Goal: Feedback & Contribution: Submit feedback/report problem

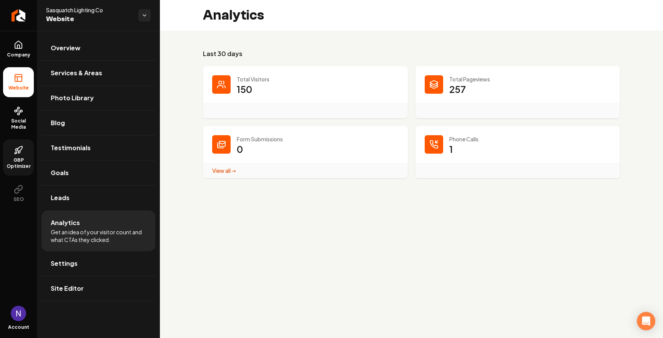
click at [19, 151] on icon at bounding box center [19, 148] width 5 height 5
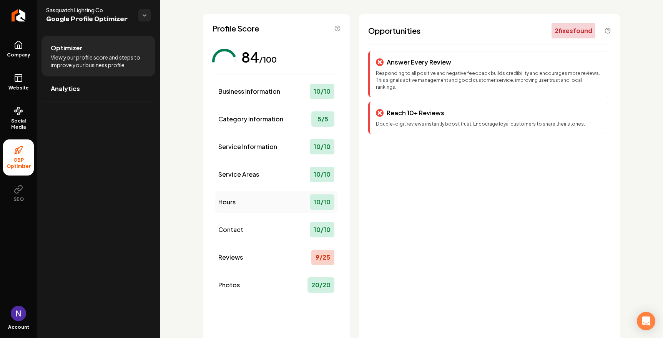
scroll to position [6, 0]
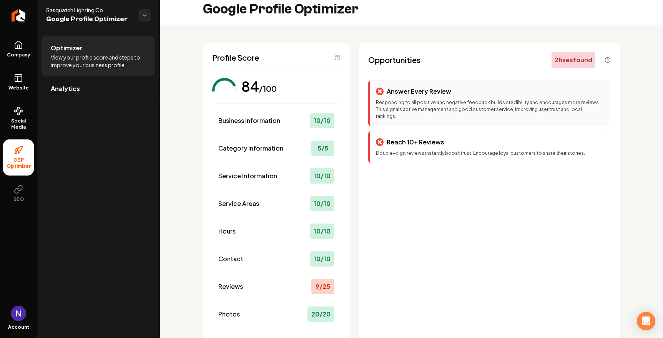
click at [446, 98] on div "Answer Every Review Responding to all positive and negative feedback builds cre…" at bounding box center [488, 103] width 241 height 46
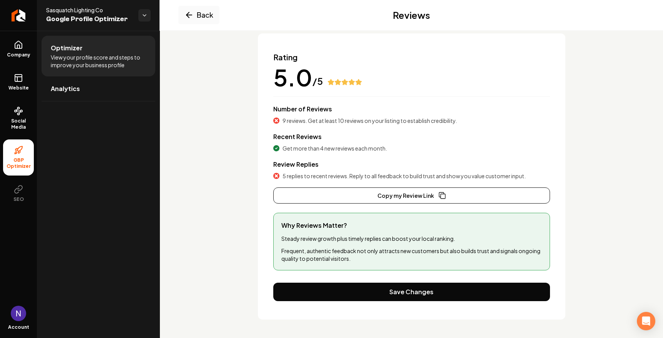
scroll to position [53, 0]
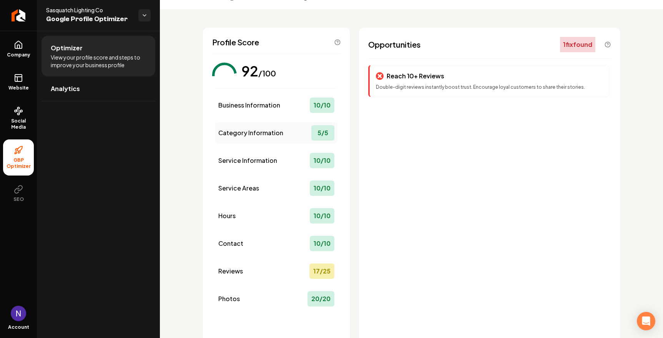
scroll to position [25, 0]
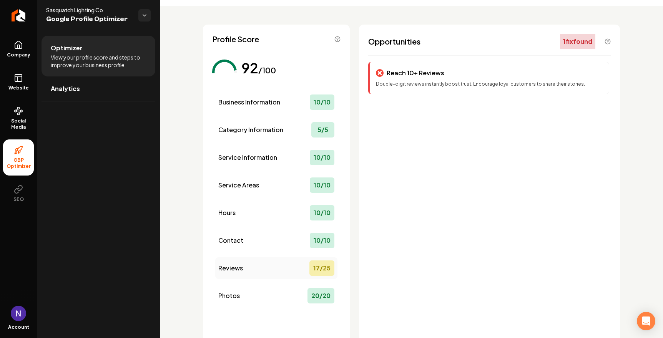
click at [322, 271] on div "17 / 25" at bounding box center [321, 268] width 25 height 15
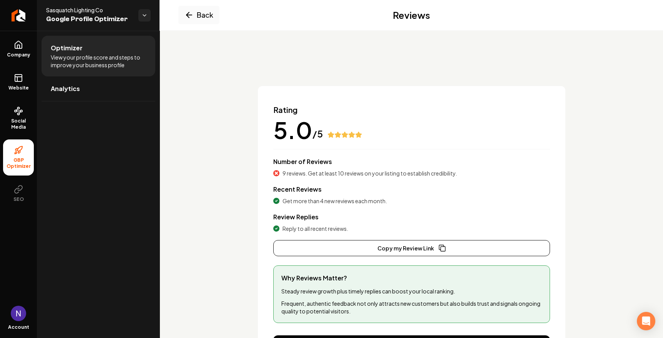
scroll to position [0, 0]
click at [203, 10] on button "Back" at bounding box center [198, 15] width 41 height 18
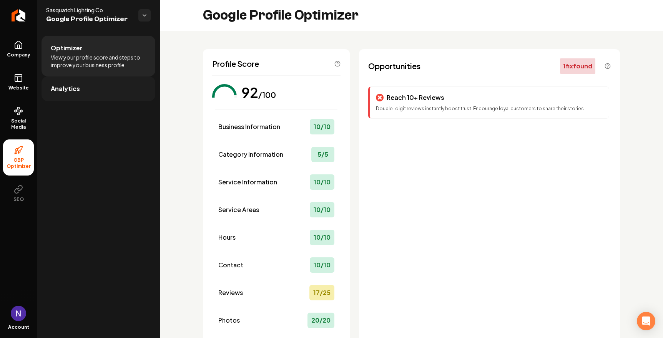
click at [73, 88] on span "Analytics" at bounding box center [65, 88] width 29 height 9
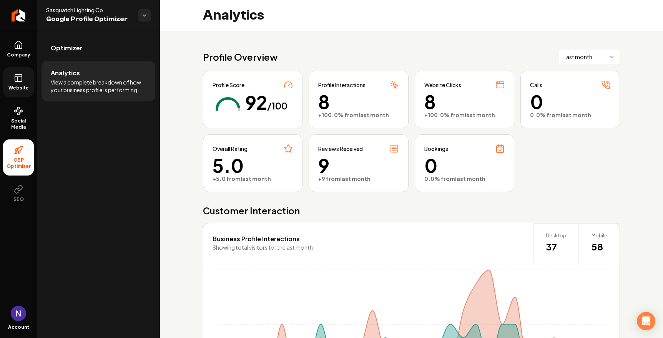
click at [18, 83] on link "Website" at bounding box center [18, 82] width 31 height 30
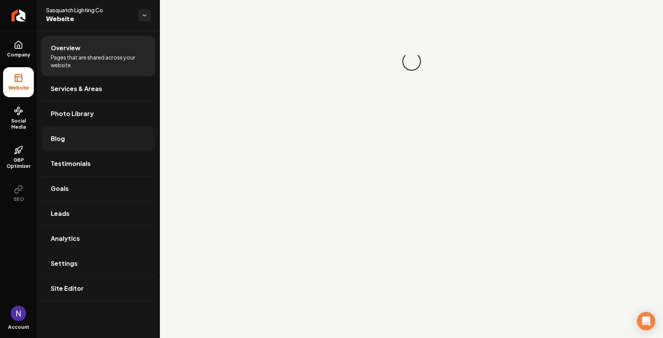
click at [96, 140] on link "Blog" at bounding box center [99, 138] width 114 height 25
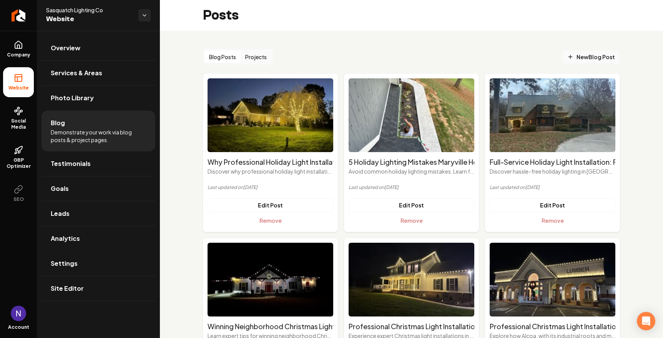
click at [586, 53] on span "New Blog Post" at bounding box center [591, 57] width 48 height 8
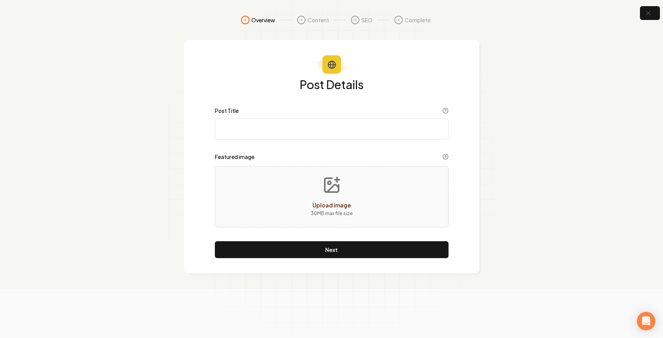
click at [340, 129] on input "Post Title" at bounding box center [332, 129] width 234 height 22
paste input "Professional Christmas Light Installation Farragut [GEOGRAPHIC_DATA] | Luxury H…"
type input "Professional Christmas Light Installation Farragut [GEOGRAPHIC_DATA] | Luxury H…"
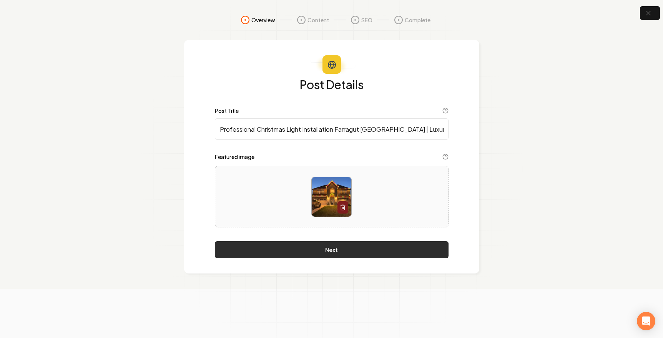
click at [330, 247] on button "Next" at bounding box center [332, 249] width 234 height 17
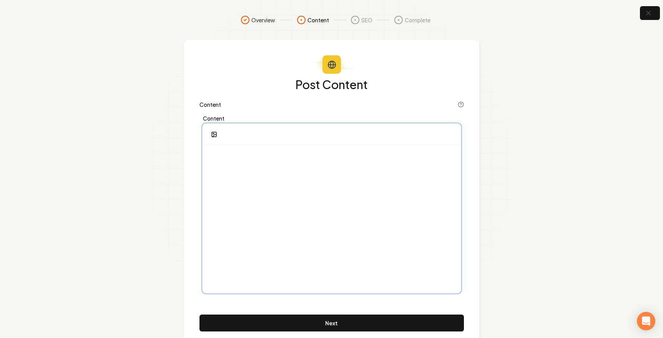
click at [291, 166] on div at bounding box center [331, 219] width 257 height 148
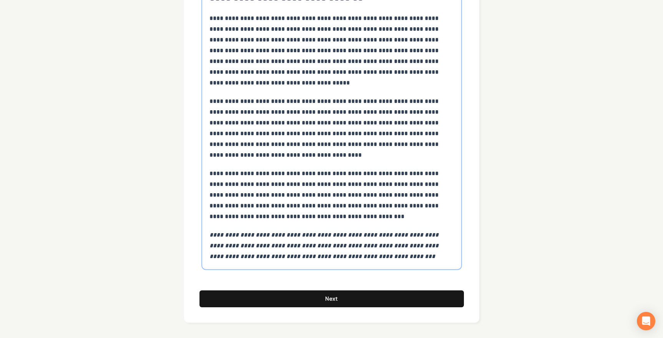
scroll to position [3604, 0]
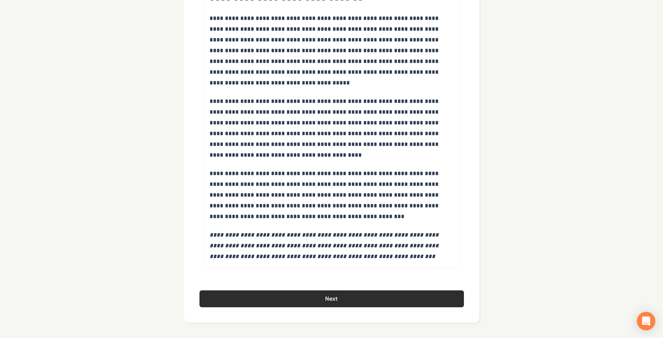
click at [271, 304] on button "Next" at bounding box center [332, 299] width 265 height 17
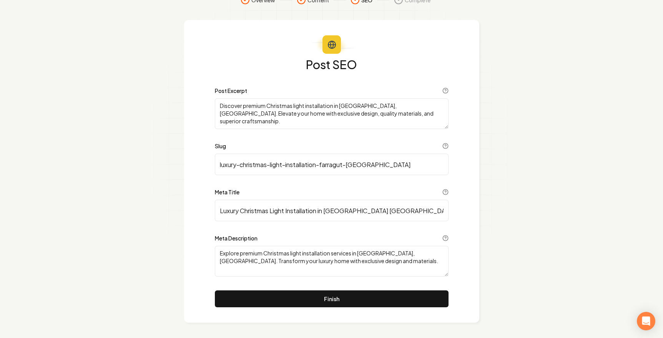
scroll to position [20, 0]
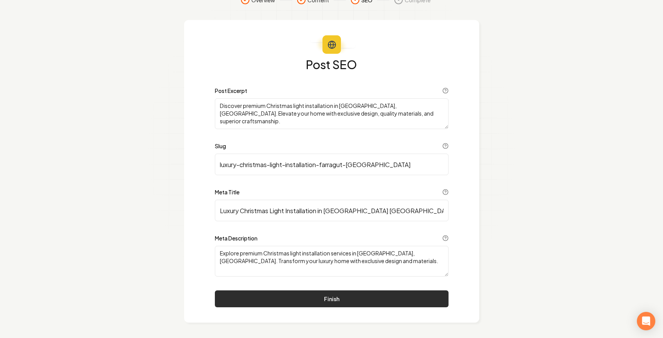
click at [271, 298] on button "Finish" at bounding box center [332, 299] width 234 height 17
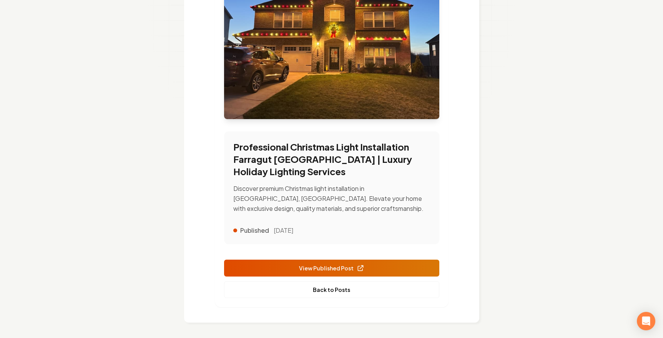
scroll to position [164, 0]
click at [330, 294] on link "Back to Posts" at bounding box center [331, 289] width 215 height 17
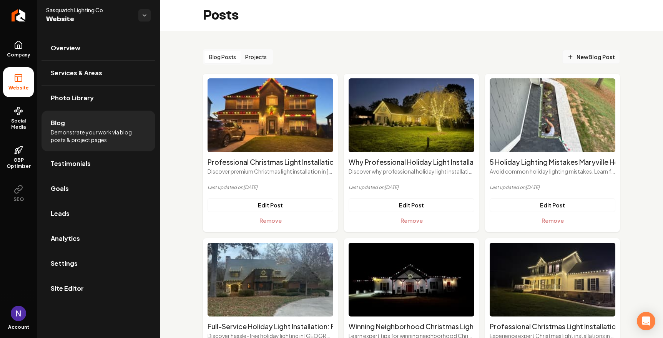
click at [608, 60] on span "New Blog Post" at bounding box center [591, 57] width 48 height 8
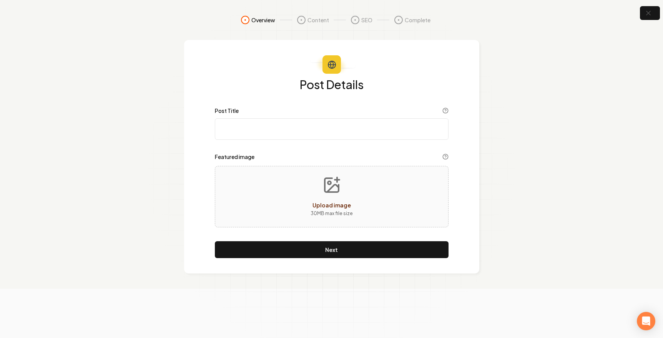
click at [298, 129] on input "Post Title" at bounding box center [332, 129] width 234 height 22
paste input "Christmas Light Installers [PERSON_NAME] [GEOGRAPHIC_DATA] | Professional Holid…"
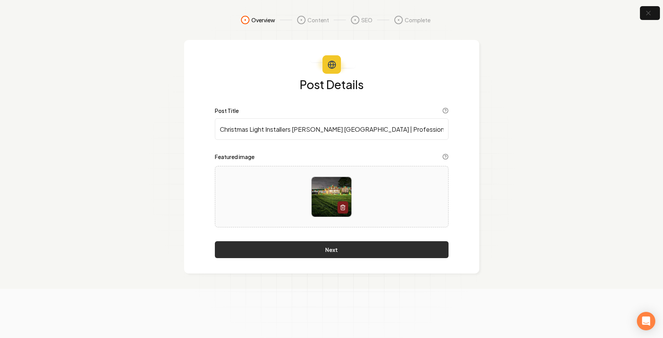
type input "Christmas Light Installers [PERSON_NAME] [GEOGRAPHIC_DATA] | Professional Holid…"
click at [325, 248] on button "Next" at bounding box center [332, 249] width 234 height 17
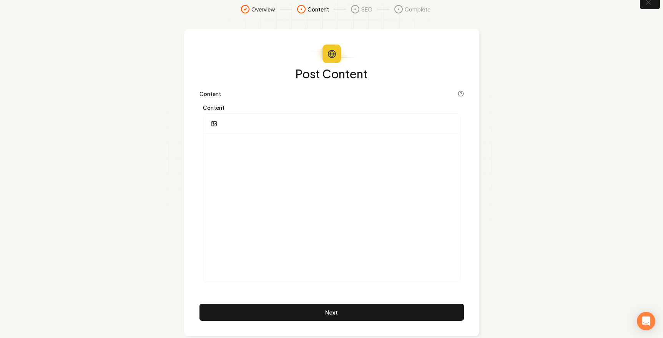
scroll to position [17, 0]
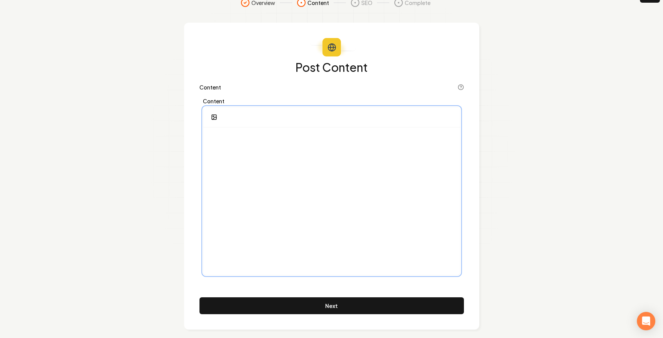
click at [257, 180] on div at bounding box center [331, 202] width 257 height 148
click at [353, 181] on div at bounding box center [331, 202] width 257 height 148
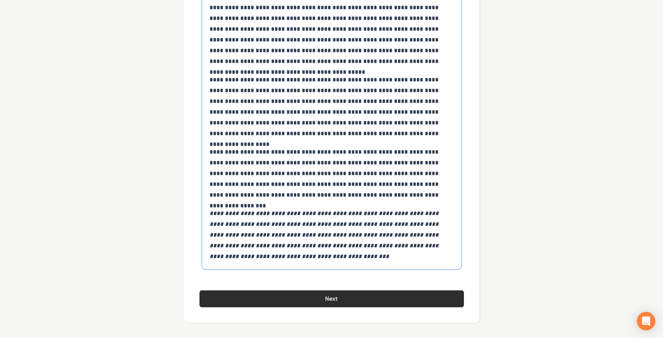
scroll to position [4202, 0]
click at [303, 302] on button "Next" at bounding box center [332, 299] width 265 height 17
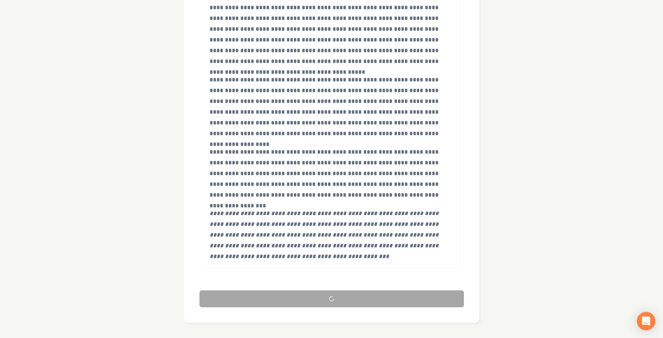
scroll to position [20, 0]
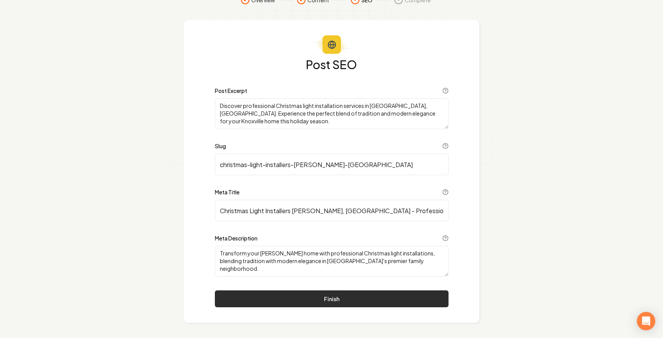
click at [290, 298] on button "Finish" at bounding box center [332, 299] width 234 height 17
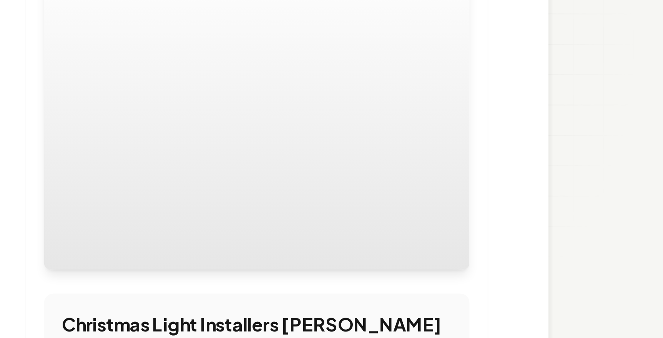
scroll to position [118, 0]
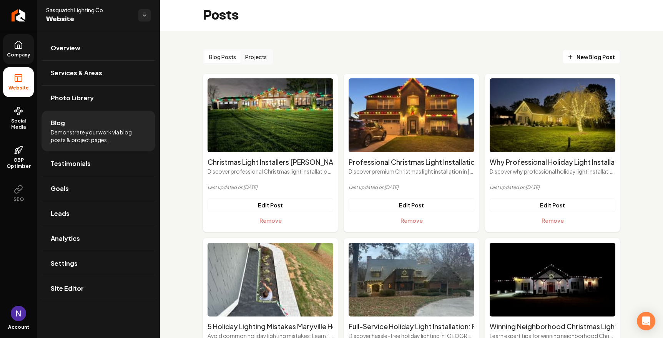
click at [25, 52] on span "Company" at bounding box center [19, 55] width 30 height 6
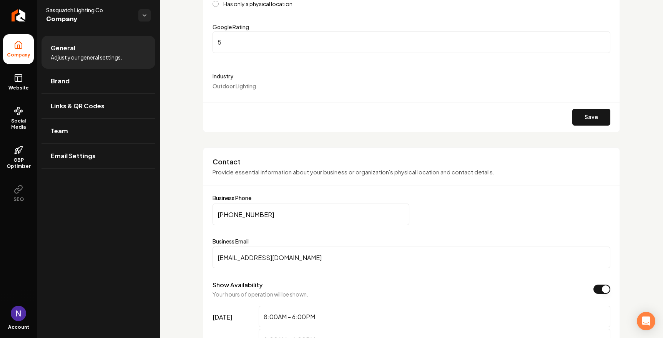
scroll to position [192, 0]
click at [241, 48] on input "5" at bounding box center [412, 44] width 398 height 22
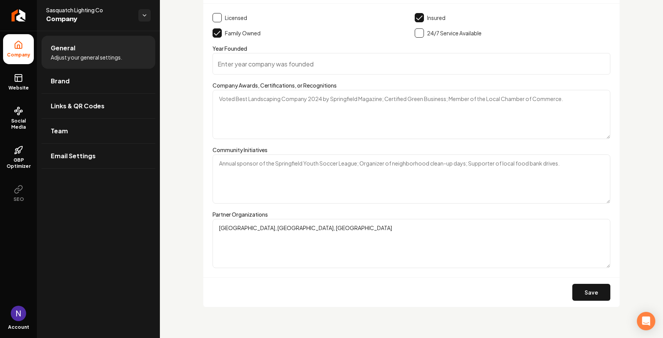
scroll to position [1212, 0]
click at [25, 81] on link "Website" at bounding box center [18, 82] width 31 height 30
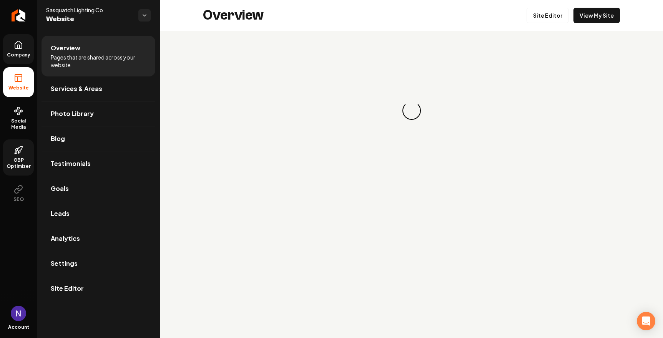
click at [17, 165] on span "GBP Optimizer" at bounding box center [18, 163] width 31 height 12
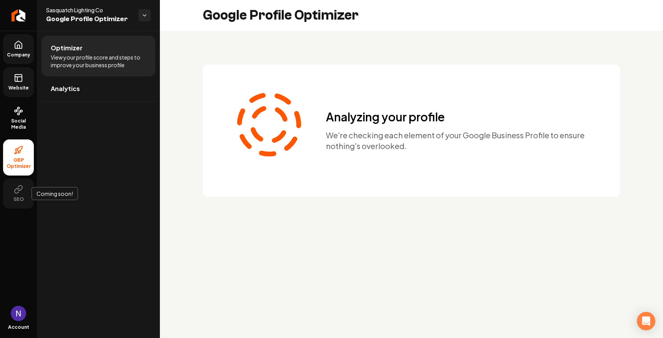
click at [18, 195] on button "SEO" at bounding box center [18, 194] width 31 height 30
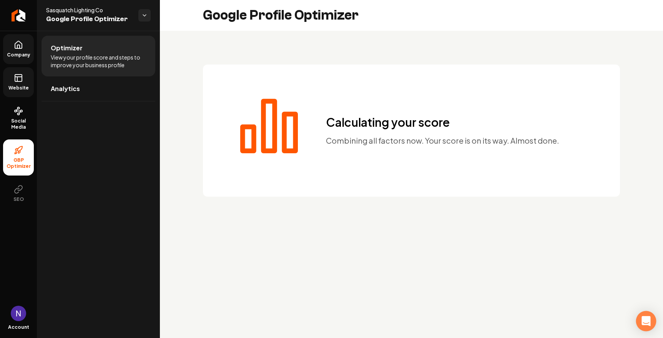
click at [644, 319] on icon "Open Intercom Messenger" at bounding box center [646, 321] width 9 height 10
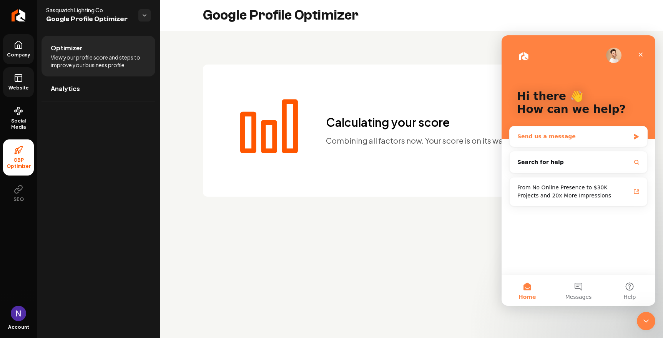
click at [580, 146] on div "Send us a message" at bounding box center [579, 136] width 138 height 20
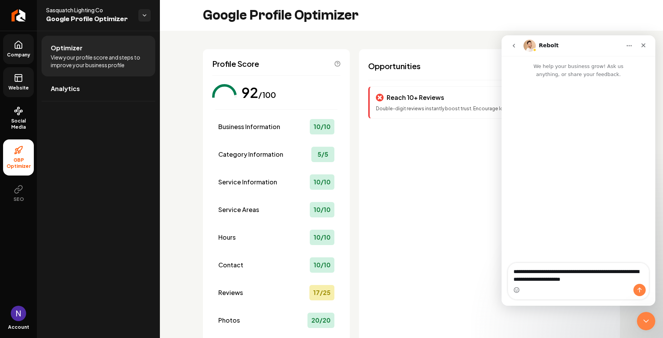
type textarea "**********"
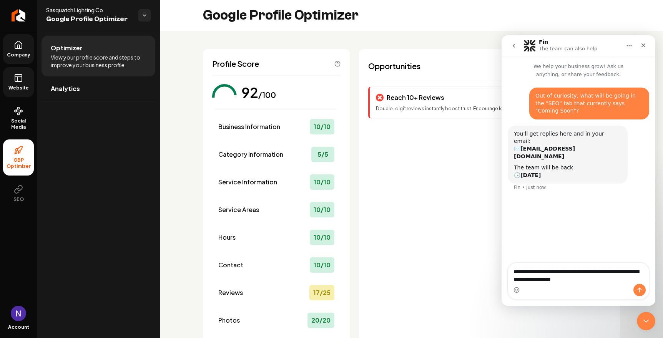
type textarea "**********"
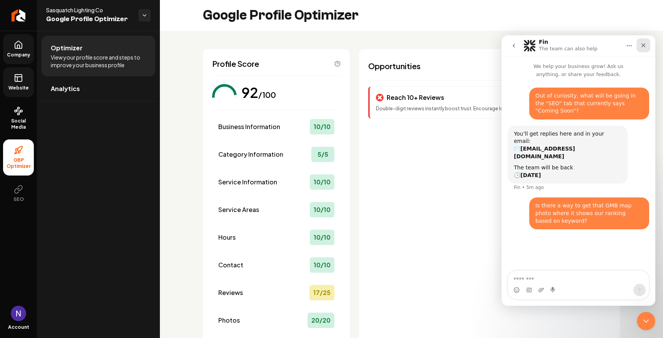
click at [642, 47] on icon "Close" at bounding box center [644, 45] width 4 height 4
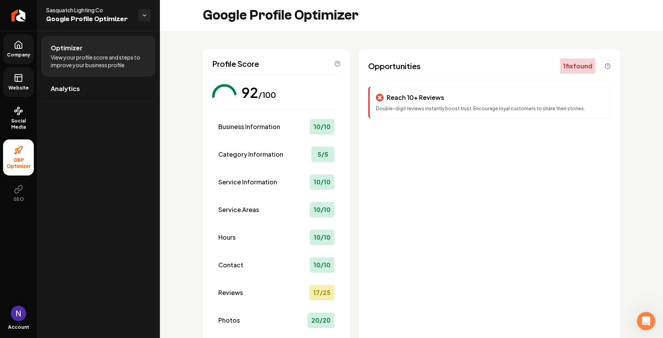
click at [15, 45] on icon at bounding box center [18, 44] width 7 height 7
